Goal: Use online tool/utility: Utilize a website feature to perform a specific function

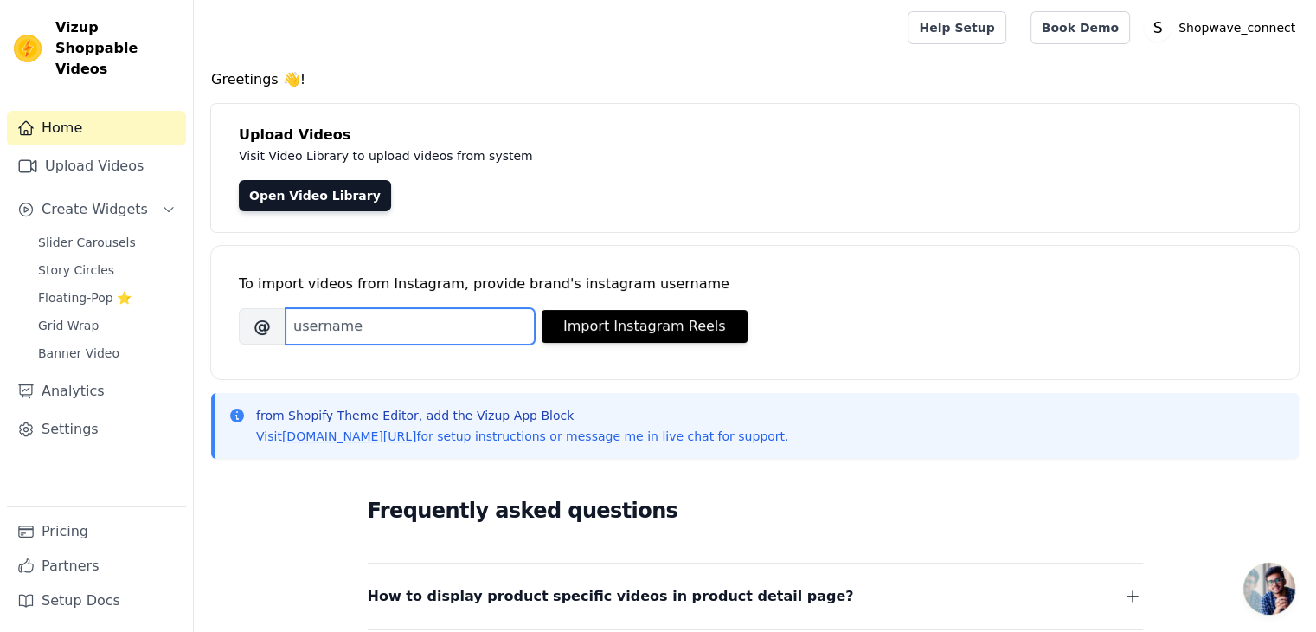
click at [415, 331] on input "Brand's Instagram Username" at bounding box center [410, 326] width 249 height 36
click at [343, 323] on input "Brand's Instagram Username" at bounding box center [410, 326] width 249 height 36
type input "shopwave_connectt"
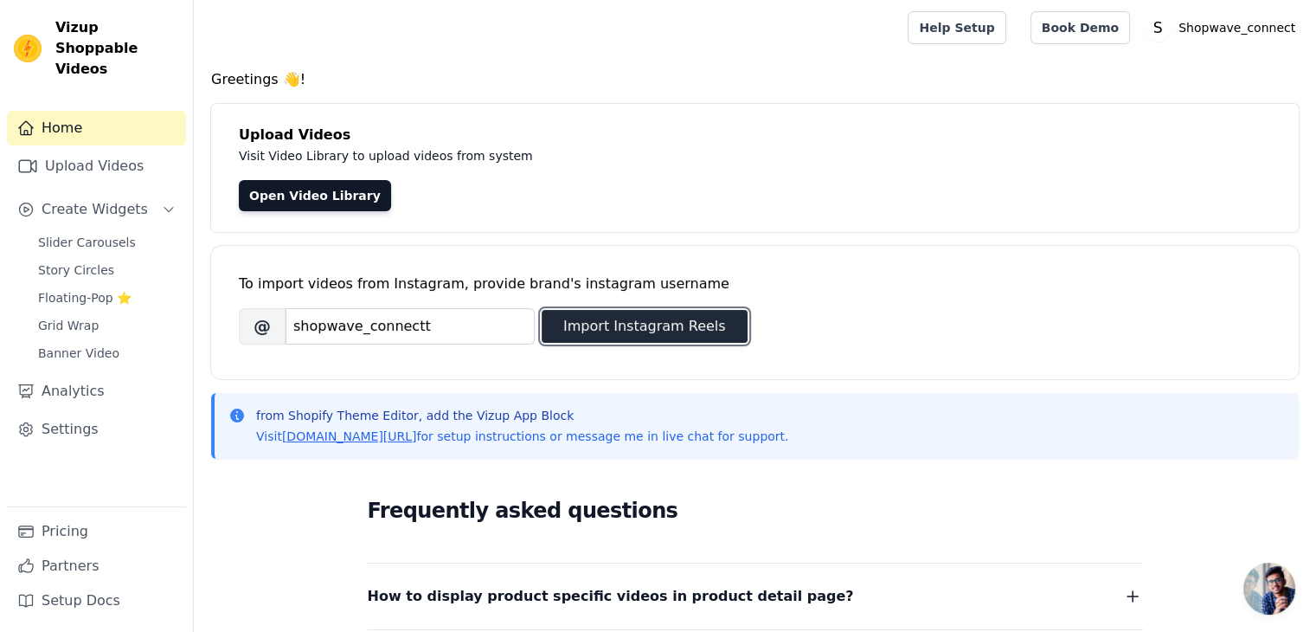
drag, startPoint x: 576, startPoint y: 333, endPoint x: 564, endPoint y: 339, distance: 13.5
click at [575, 334] on button "Import Instagram Reels" at bounding box center [645, 326] width 206 height 33
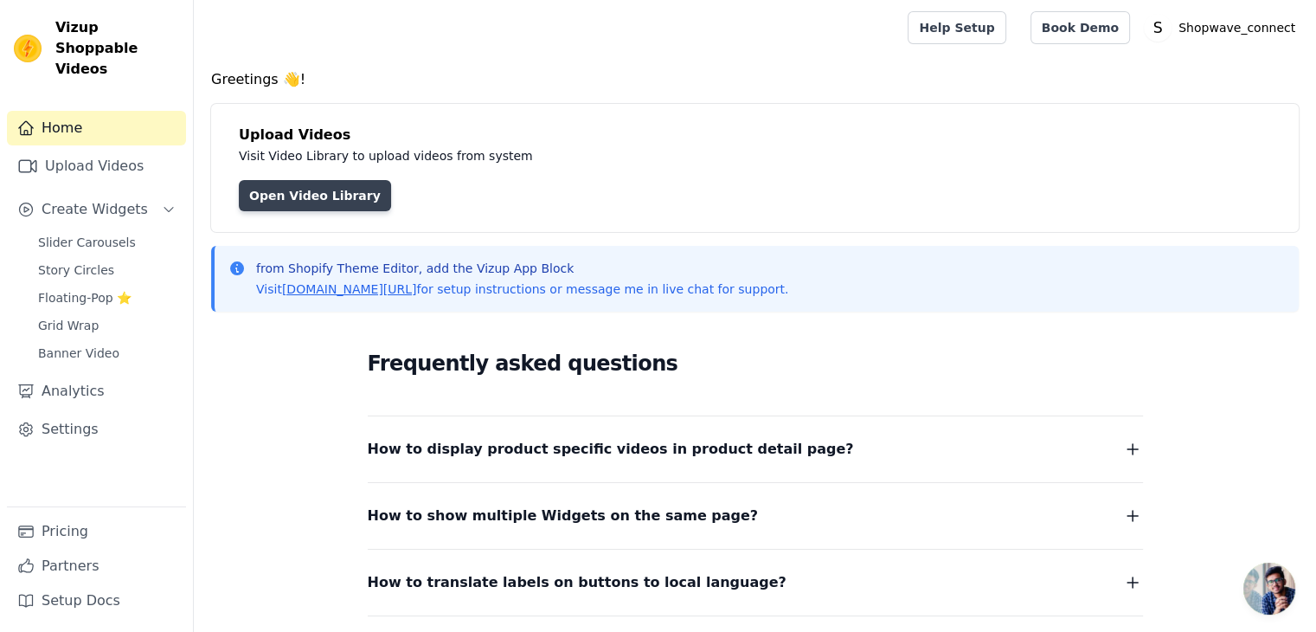
click at [274, 190] on link "Open Video Library" at bounding box center [315, 195] width 152 height 31
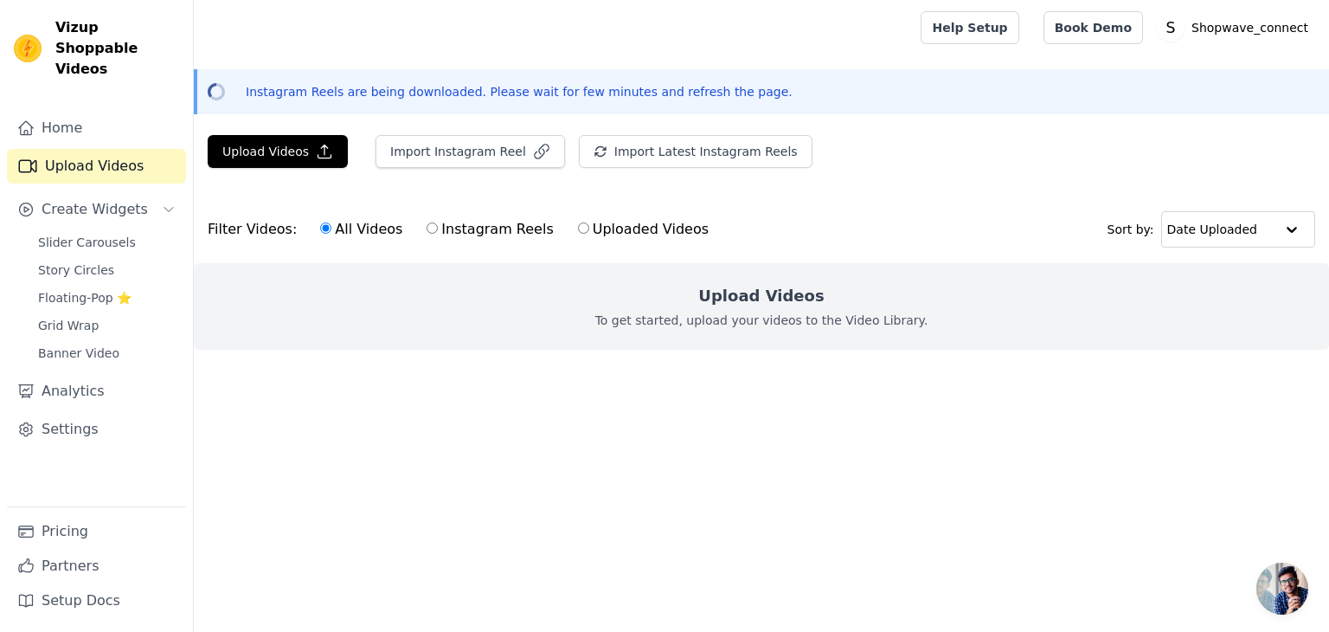
click at [426, 226] on label "Instagram Reels" at bounding box center [490, 229] width 128 height 23
click at [427, 226] on input "Instagram Reels" at bounding box center [432, 227] width 11 height 11
radio input "true"
click at [578, 228] on input "Uploaded Videos" at bounding box center [583, 227] width 11 height 11
radio input "true"
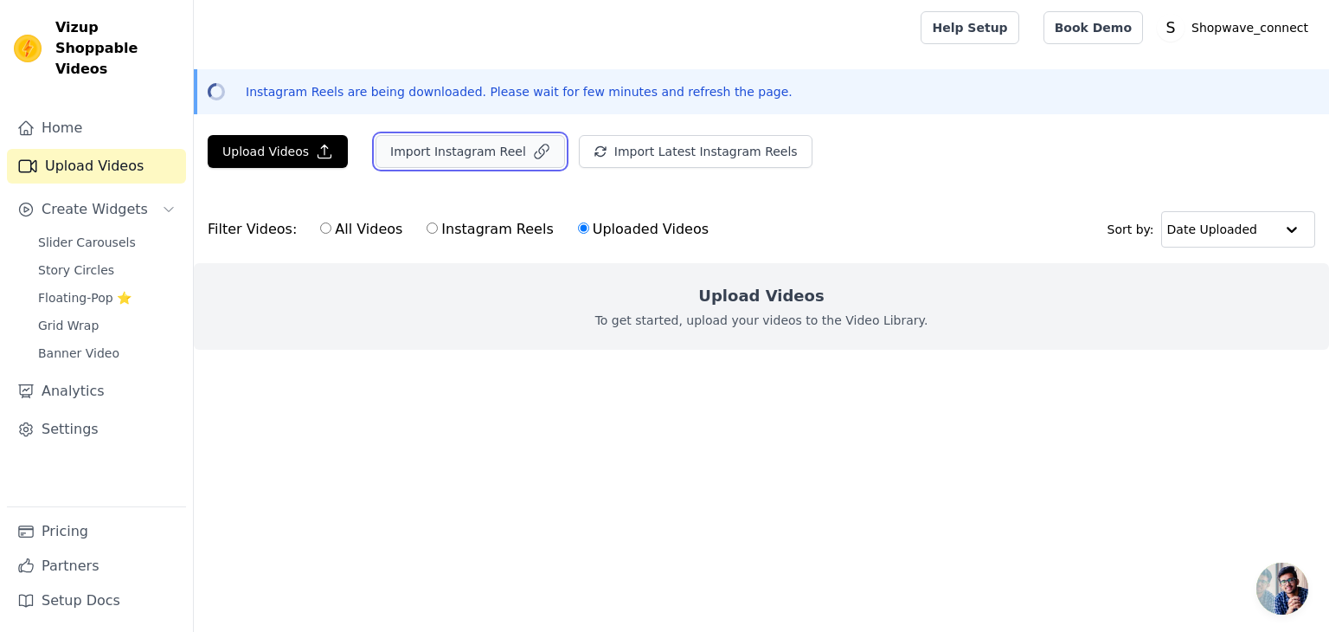
click at [482, 138] on button "Import Instagram Reel" at bounding box center [471, 151] width 190 height 33
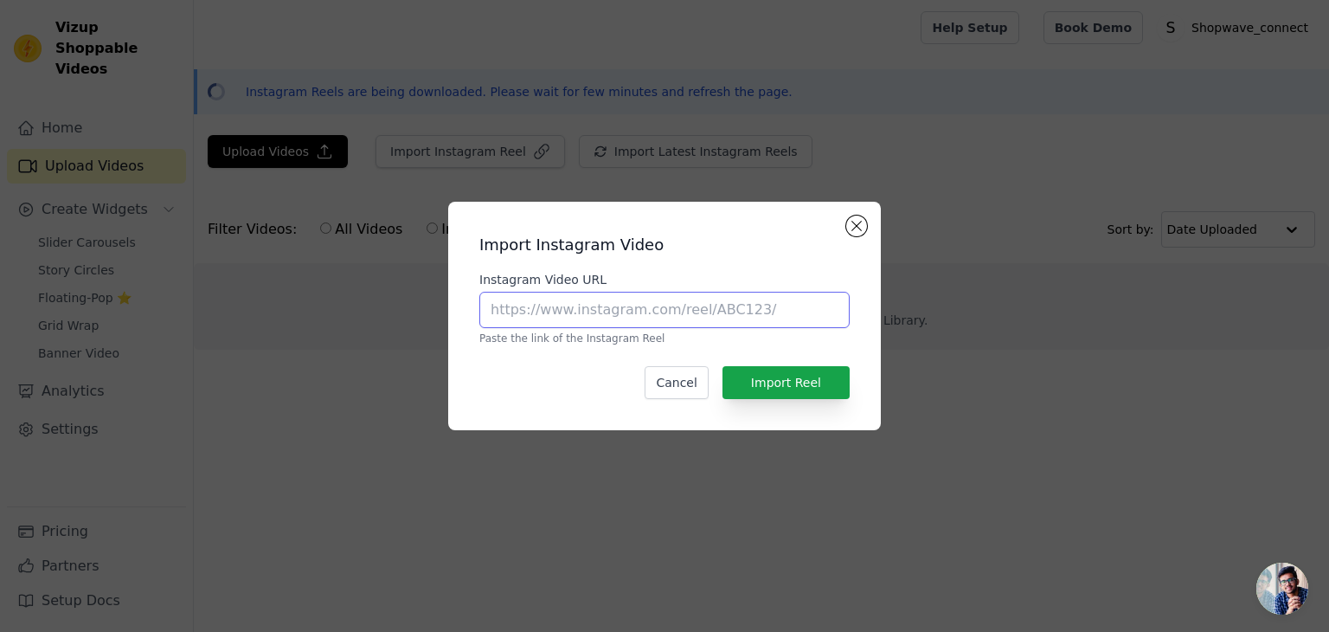
click at [620, 314] on input "Instagram Video URL" at bounding box center [664, 310] width 370 height 36
click at [867, 218] on div "Import Instagram Video Instagram Video URL Paste the link of the Instagram Reel…" at bounding box center [664, 316] width 433 height 228
click at [855, 222] on button "Close modal" at bounding box center [856, 225] width 21 height 21
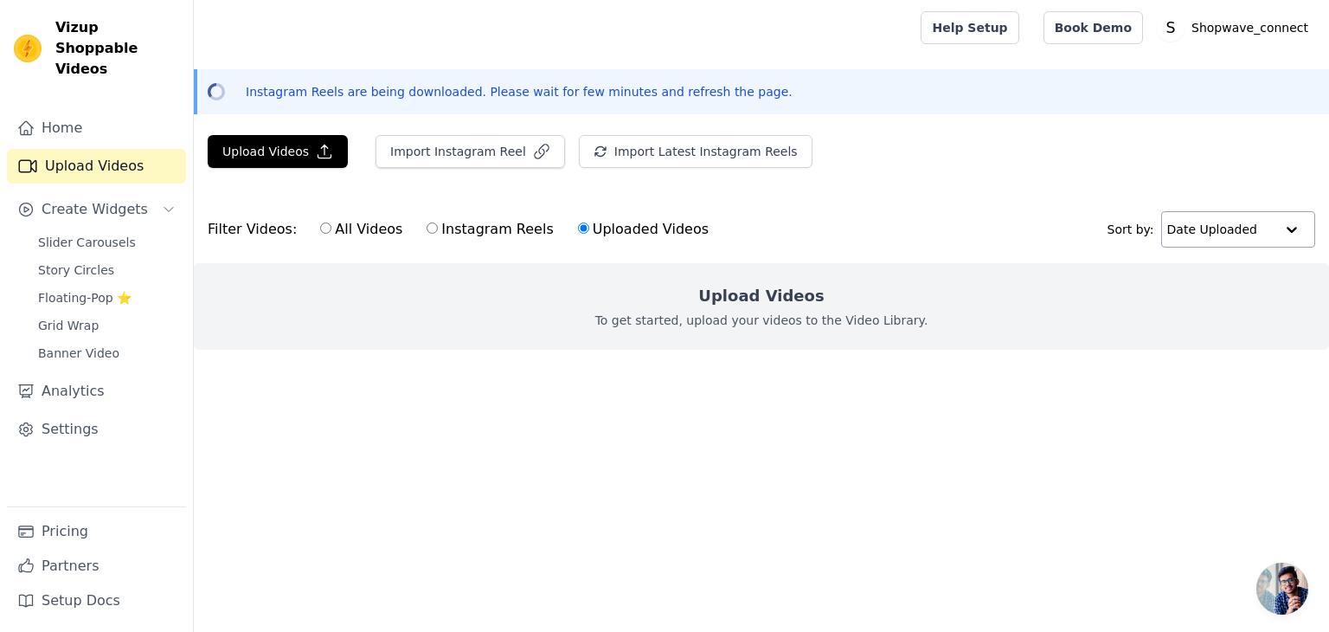
click at [1285, 226] on div at bounding box center [1292, 229] width 35 height 35
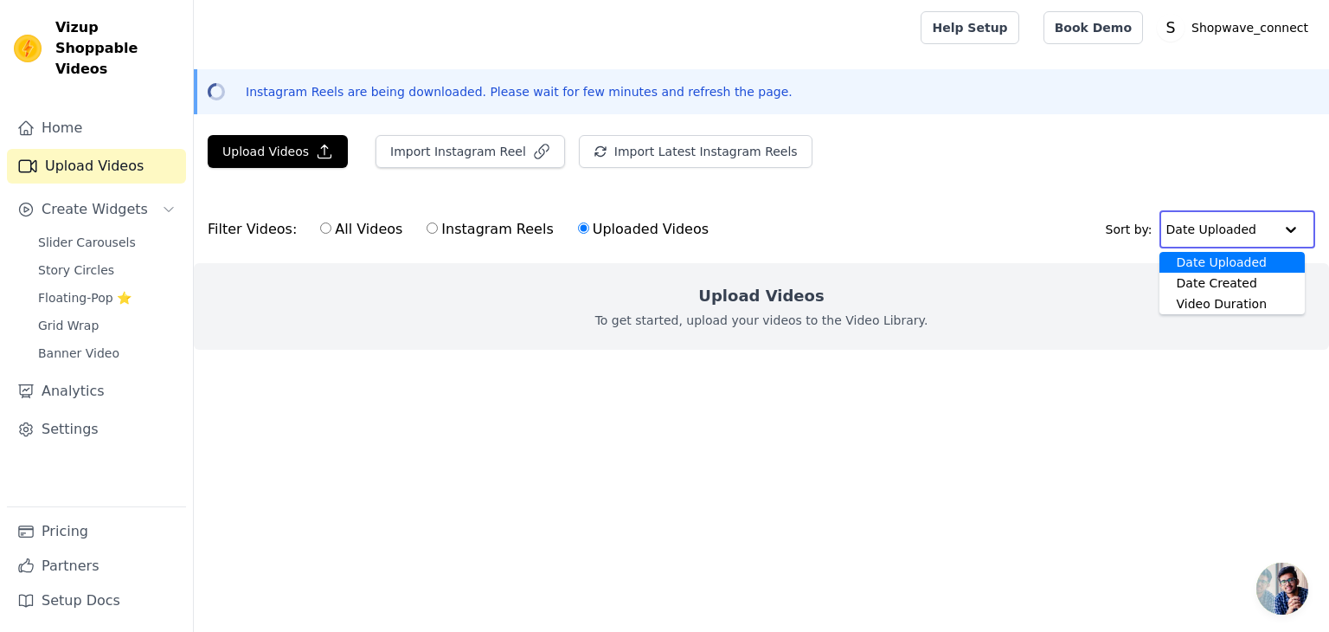
click at [1272, 225] on input "text" at bounding box center [1220, 229] width 107 height 35
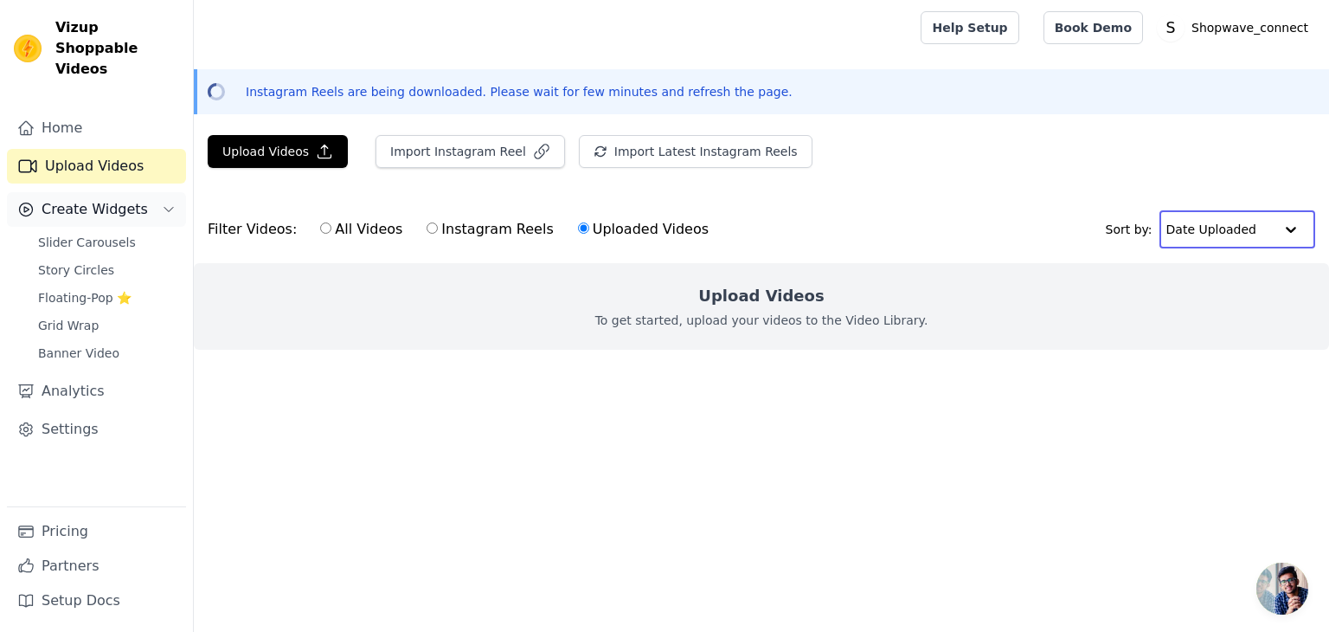
click at [67, 199] on span "Create Widgets" at bounding box center [95, 209] width 106 height 21
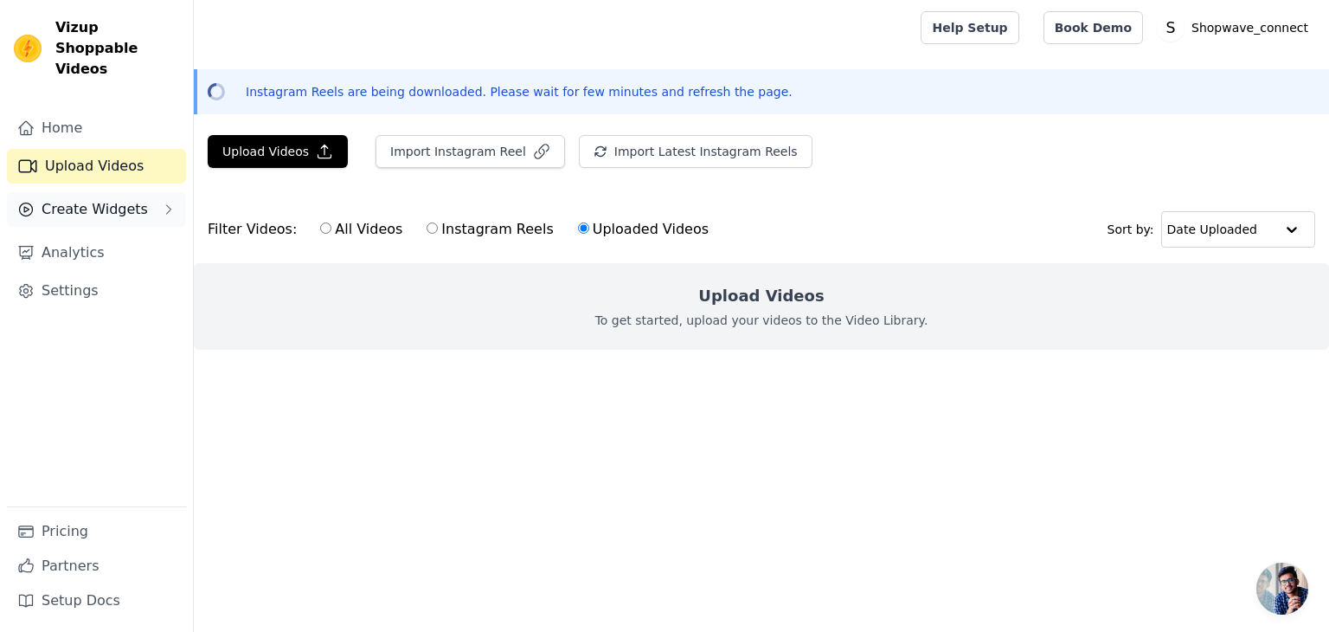
click at [80, 199] on span "Create Widgets" at bounding box center [95, 209] width 106 height 21
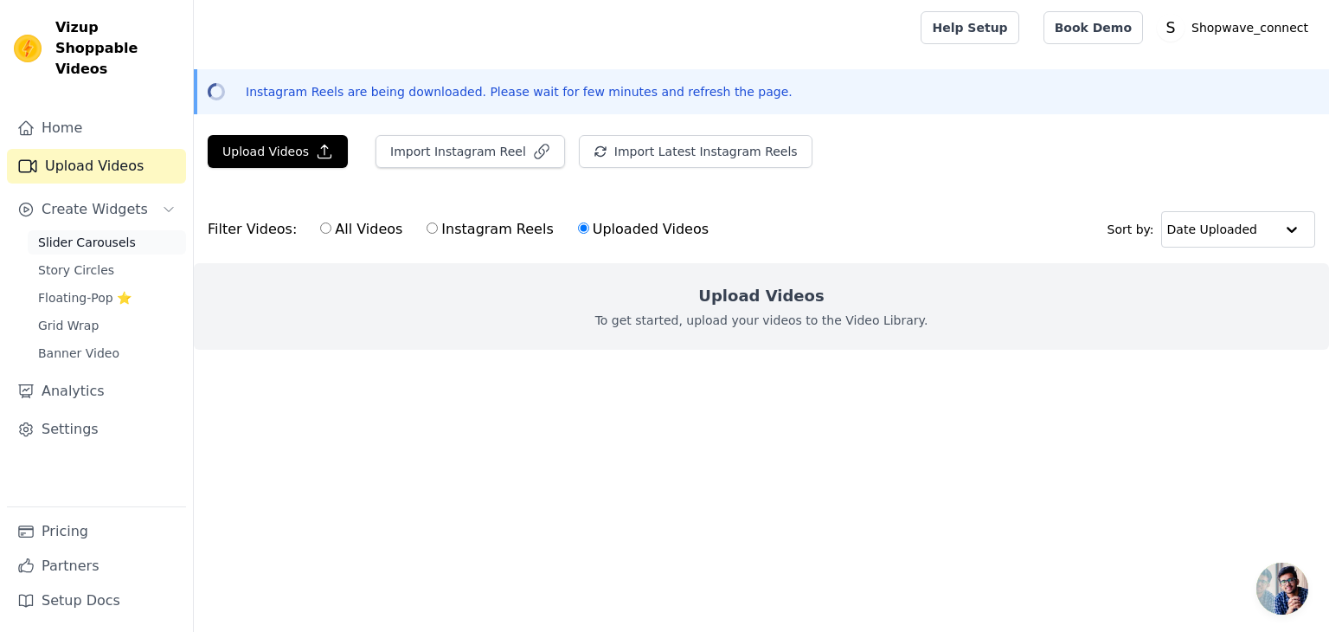
click at [76, 234] on span "Slider Carousels" at bounding box center [87, 242] width 98 height 17
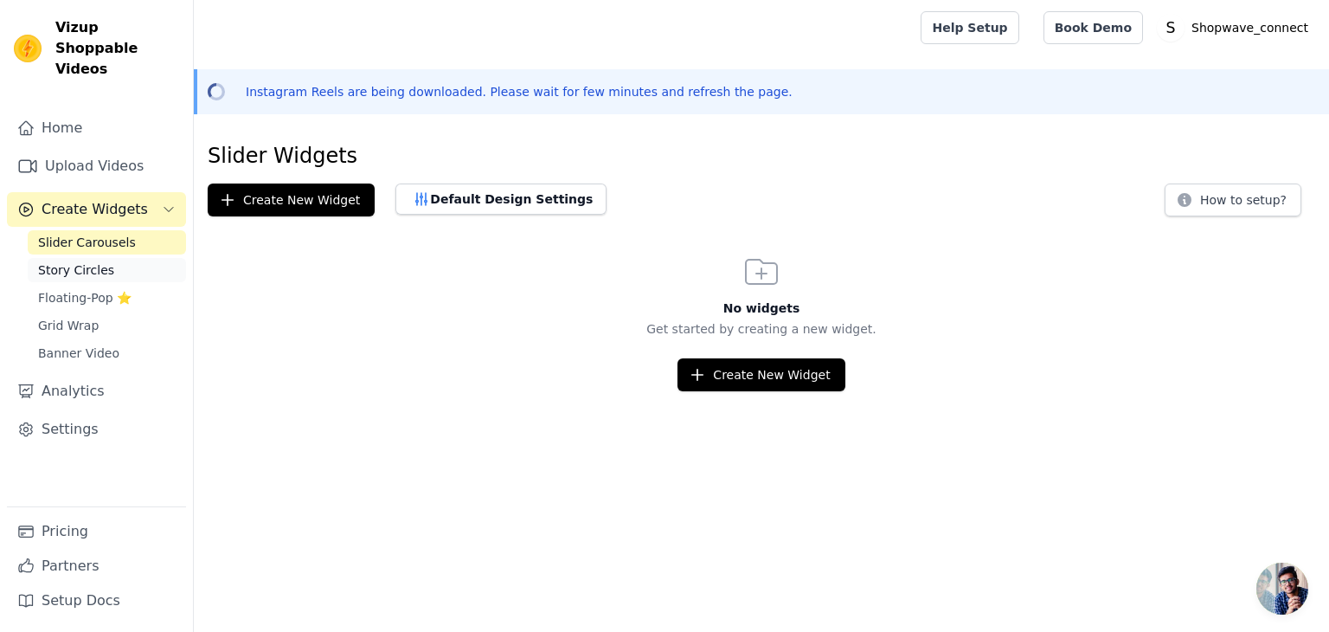
click at [85, 261] on span "Story Circles" at bounding box center [76, 269] width 76 height 17
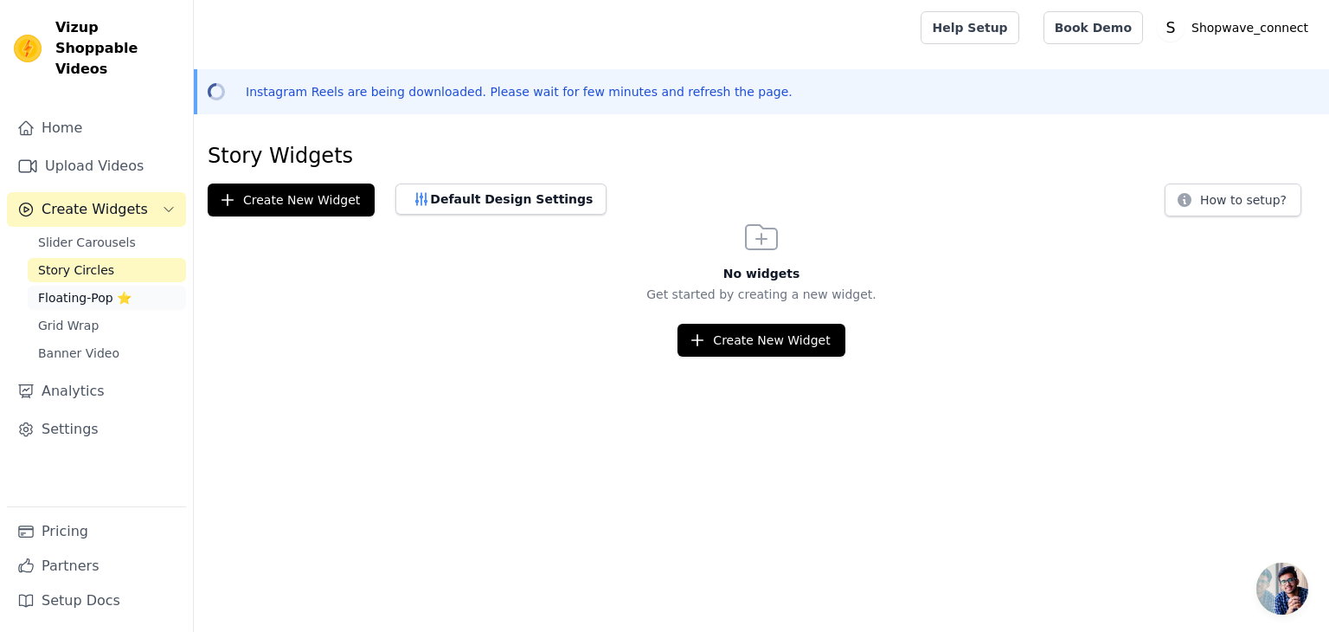
click at [86, 289] on span "Floating-Pop ⭐" at bounding box center [84, 297] width 93 height 17
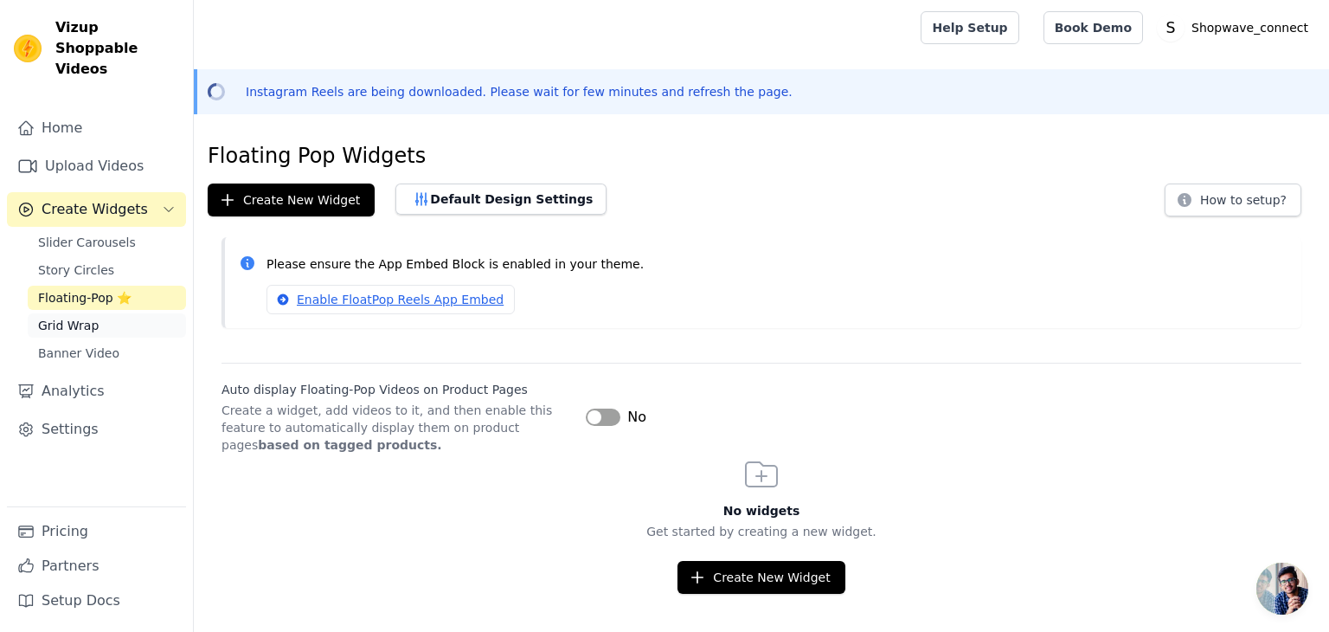
click at [79, 317] on span "Grid Wrap" at bounding box center [68, 325] width 61 height 17
